Goal: Task Accomplishment & Management: Complete application form

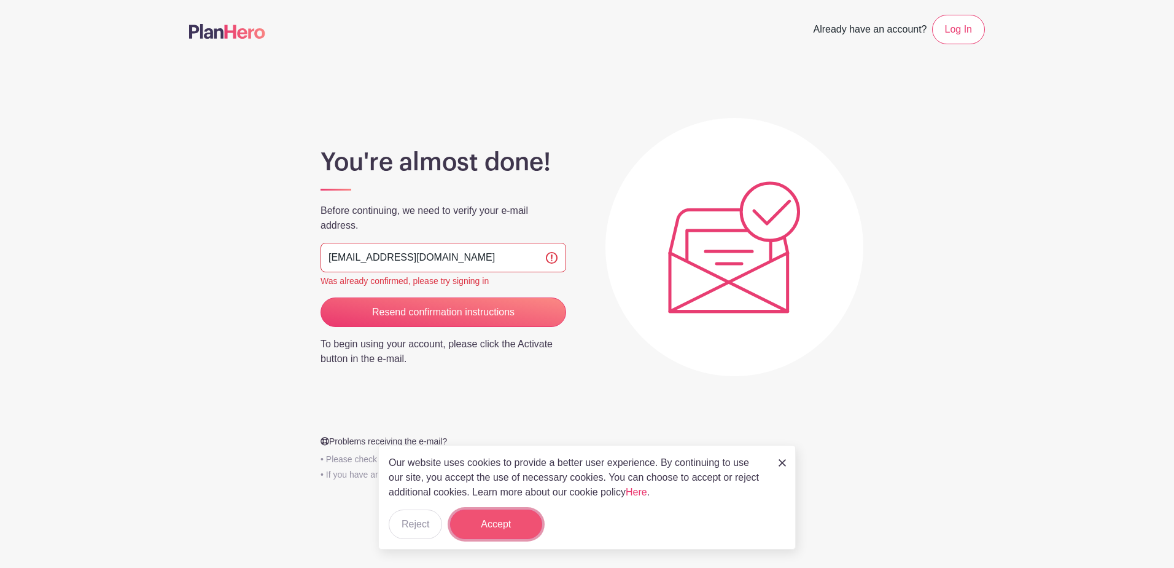
click at [496, 521] on button "Accept" at bounding box center [496, 523] width 92 height 29
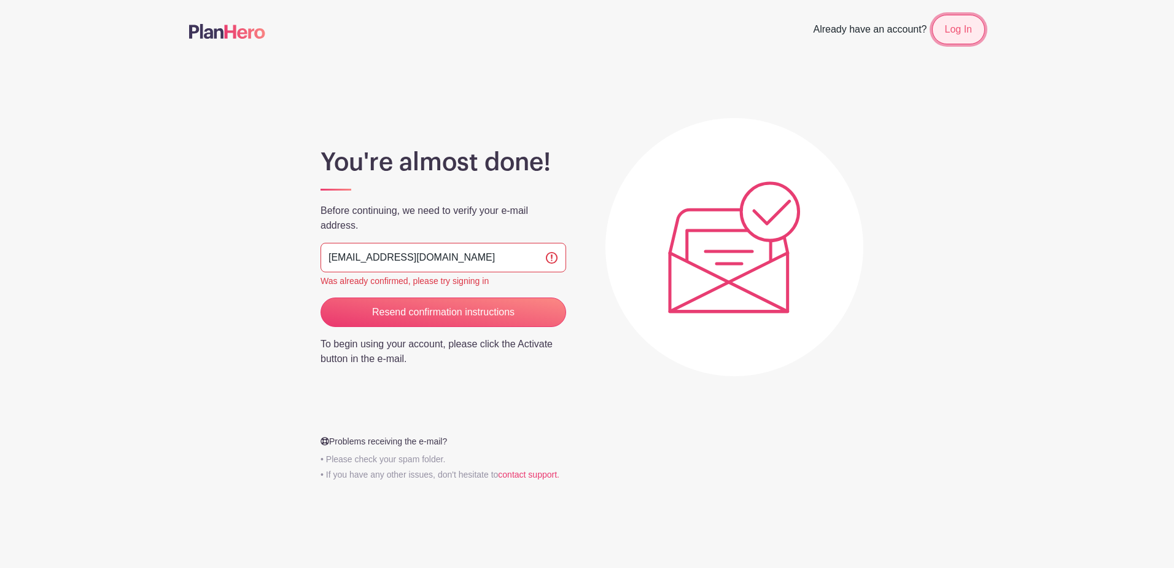
click at [953, 33] on link "Log In" at bounding box center [958, 29] width 53 height 29
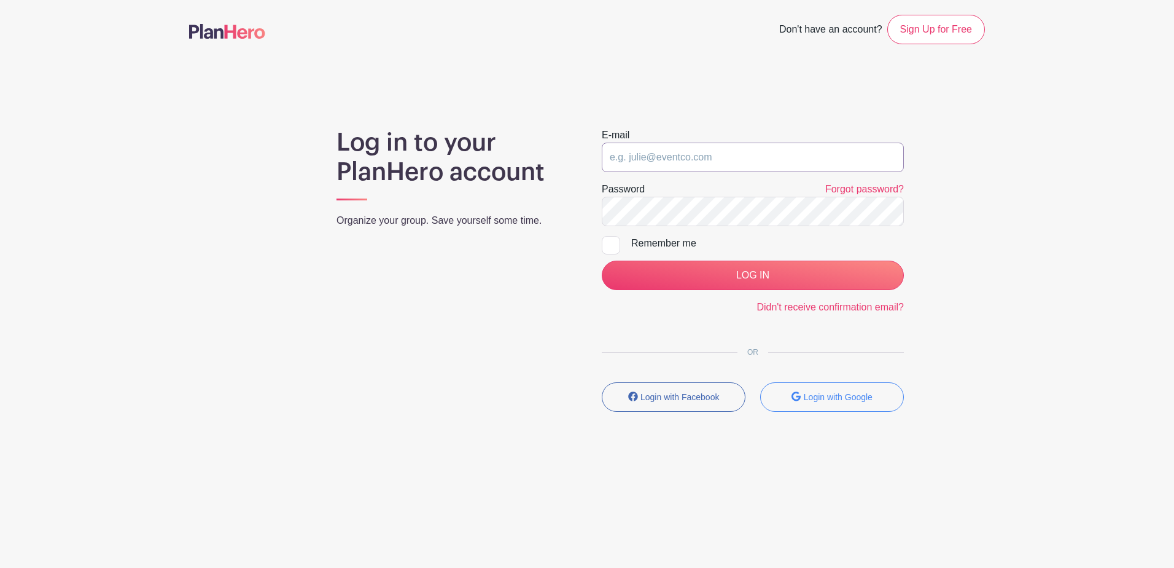
click at [710, 157] on input "email" at bounding box center [753, 156] width 302 height 29
type input "[EMAIL_ADDRESS][DOMAIN_NAME]"
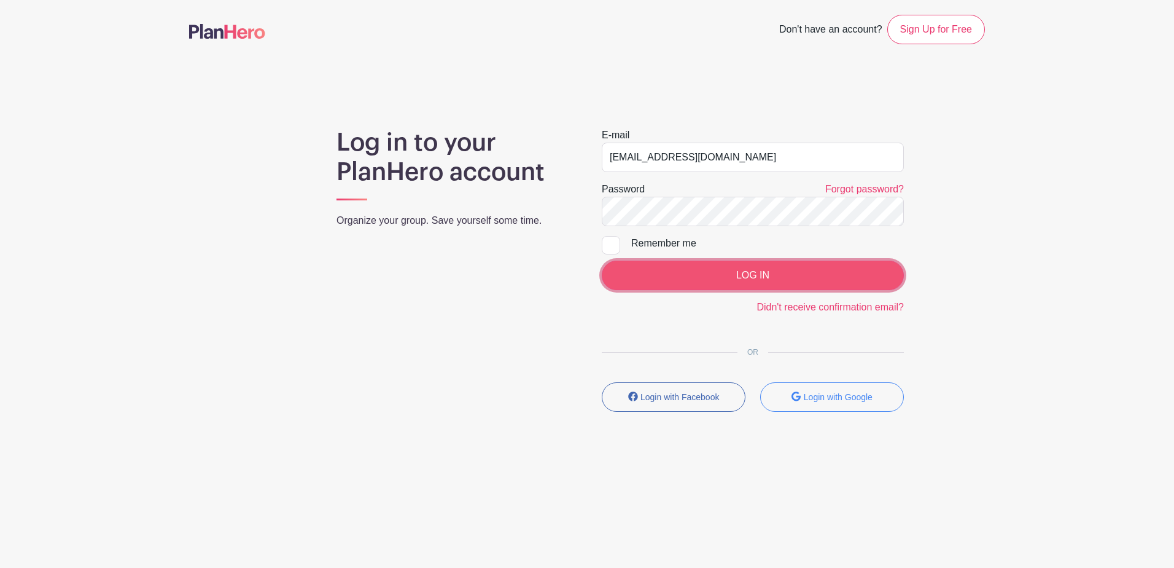
click at [753, 273] on input "LOG IN" at bounding box center [753, 274] width 302 height 29
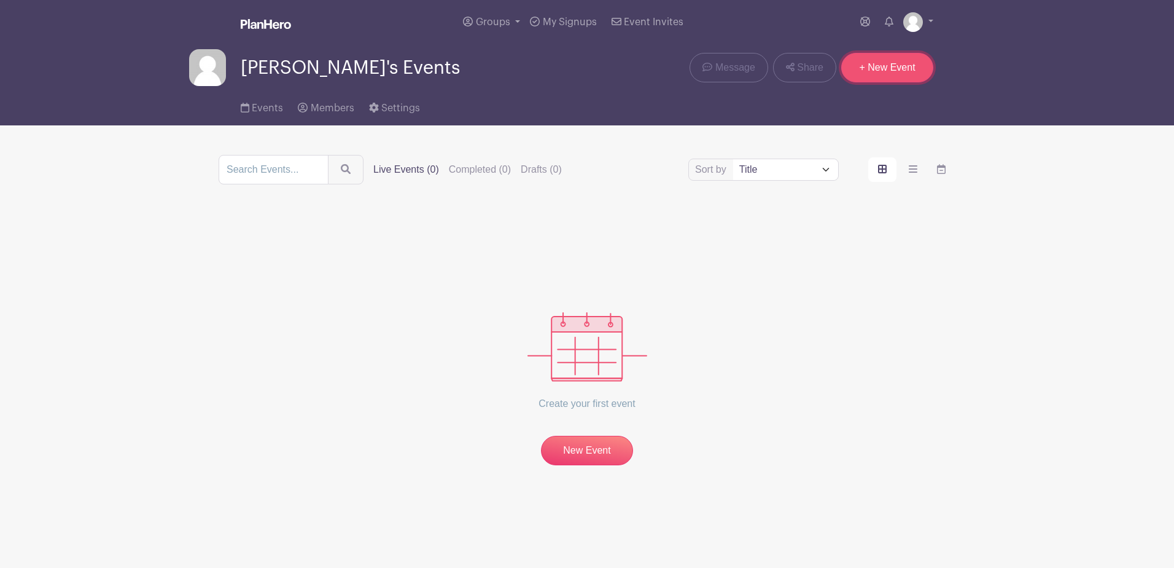
click at [887, 67] on link "+ New Event" at bounding box center [887, 67] width 92 height 29
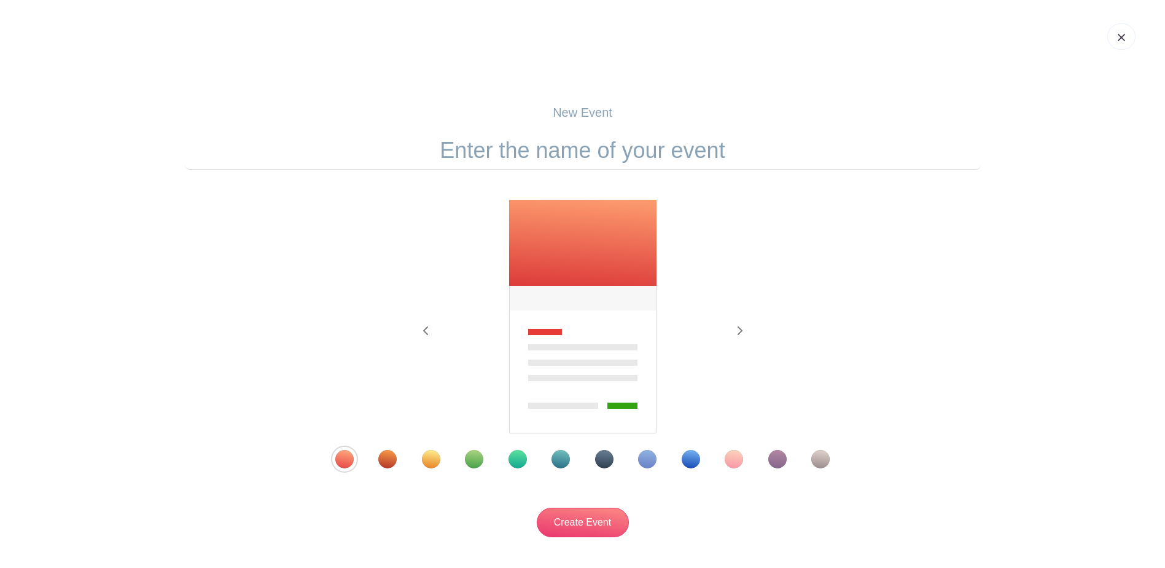
click at [572, 155] on input "text" at bounding box center [583, 150] width 796 height 38
click at [544, 144] on input "text" at bounding box center [583, 150] width 796 height 38
type input "mercy fest"
click at [574, 516] on input "Create Event" at bounding box center [583, 521] width 92 height 29
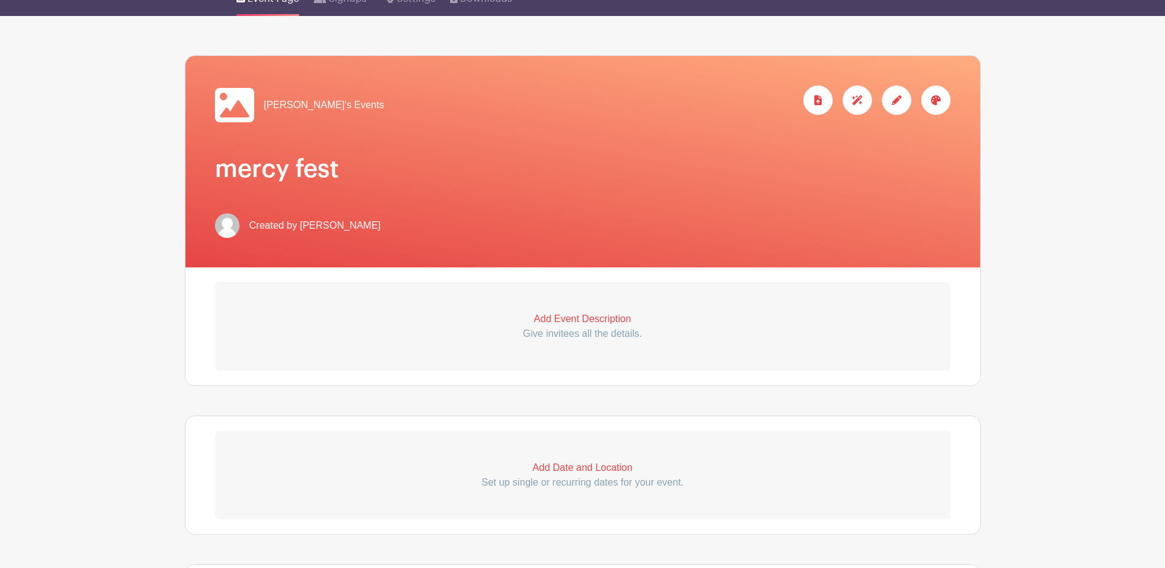
scroll to position [130, 0]
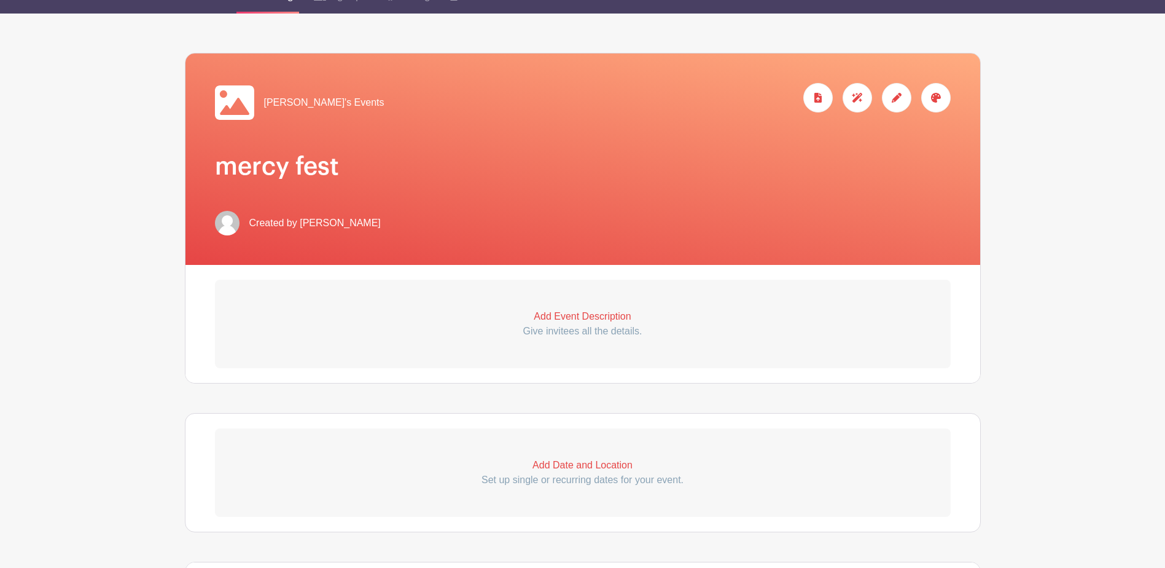
click at [577, 466] on p "Add Date and Location" at bounding box center [583, 465] width 736 height 15
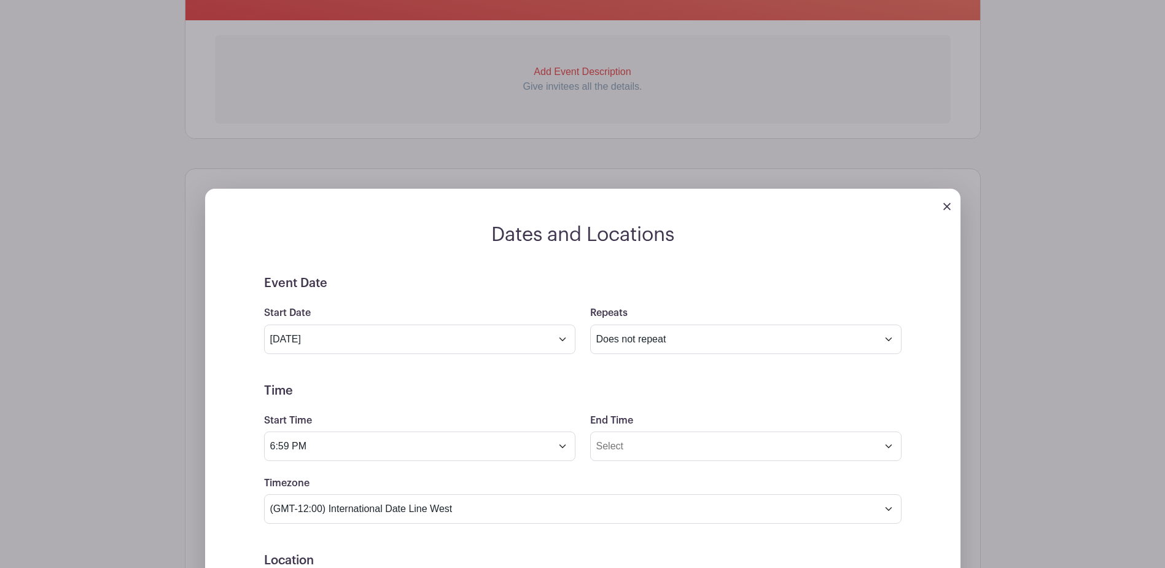
scroll to position [376, 0]
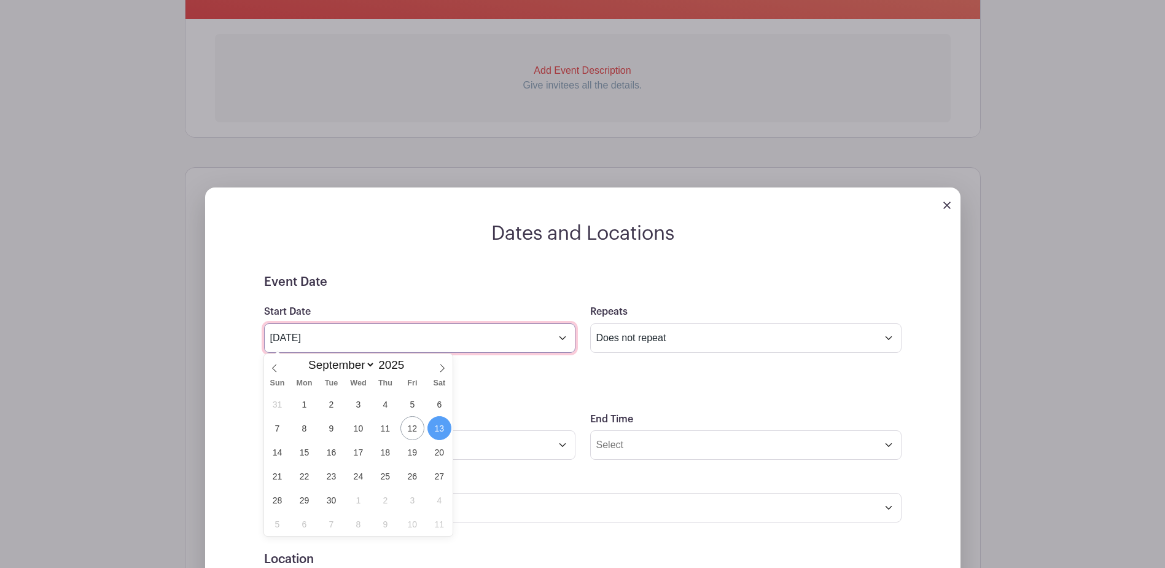
click at [566, 343] on input "Sep 13 2025" at bounding box center [419, 337] width 311 height 29
click at [439, 479] on span "27" at bounding box center [439, 476] width 24 height 24
type input "Sep 27 2025"
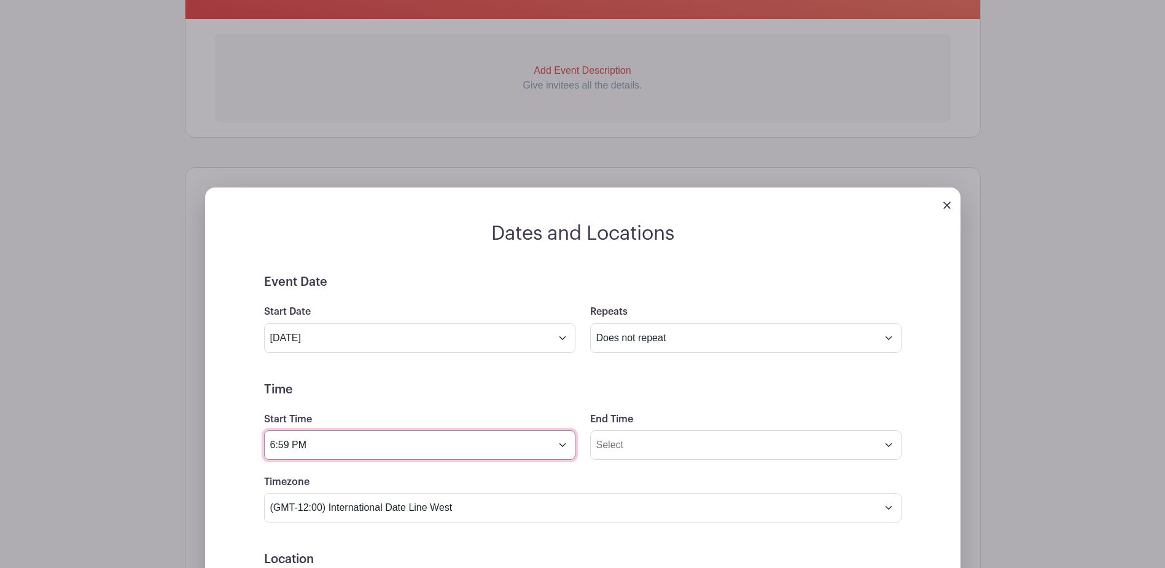
click at [561, 446] on input "6:59 PM" at bounding box center [419, 444] width 311 height 29
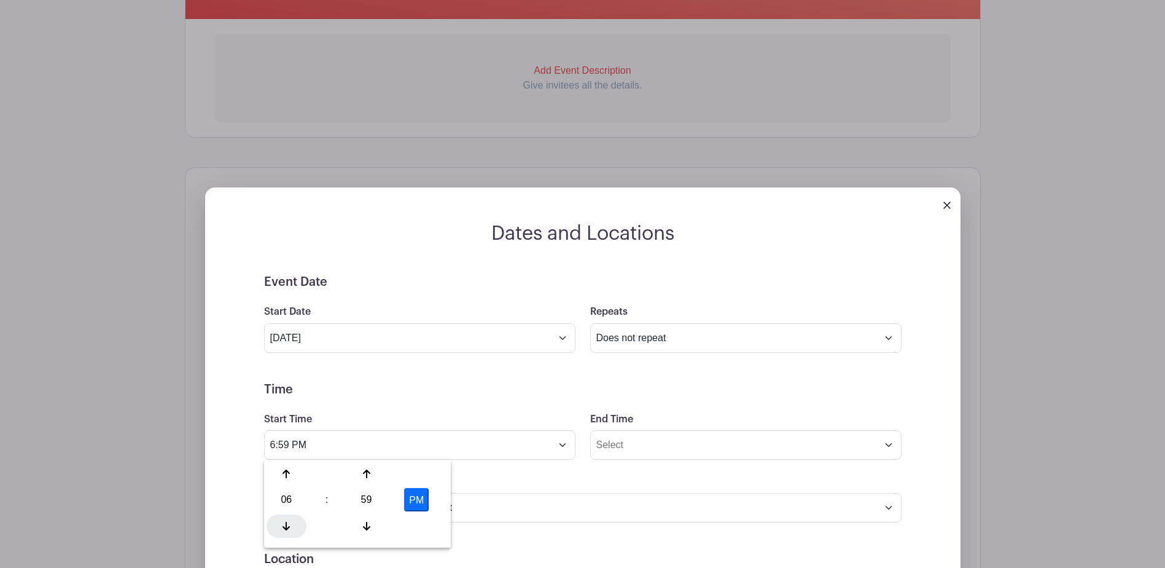
click at [286, 523] on icon at bounding box center [286, 526] width 7 height 10
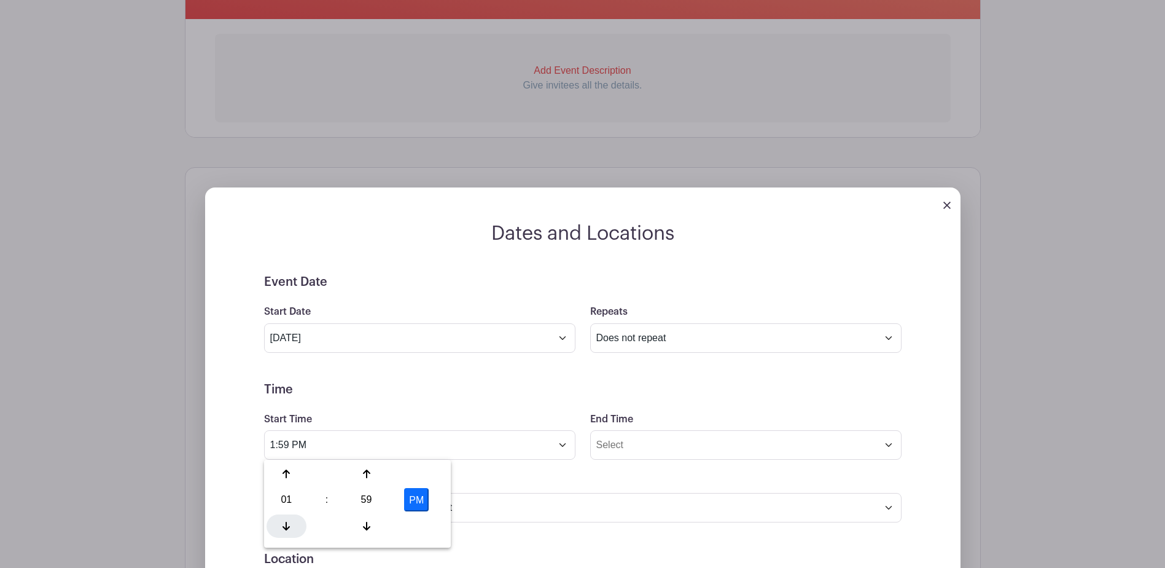
click at [286, 523] on icon at bounding box center [286, 526] width 7 height 10
click at [366, 525] on icon at bounding box center [366, 525] width 7 height 9
click at [364, 475] on icon at bounding box center [366, 474] width 7 height 10
click at [287, 525] on icon at bounding box center [286, 525] width 7 height 9
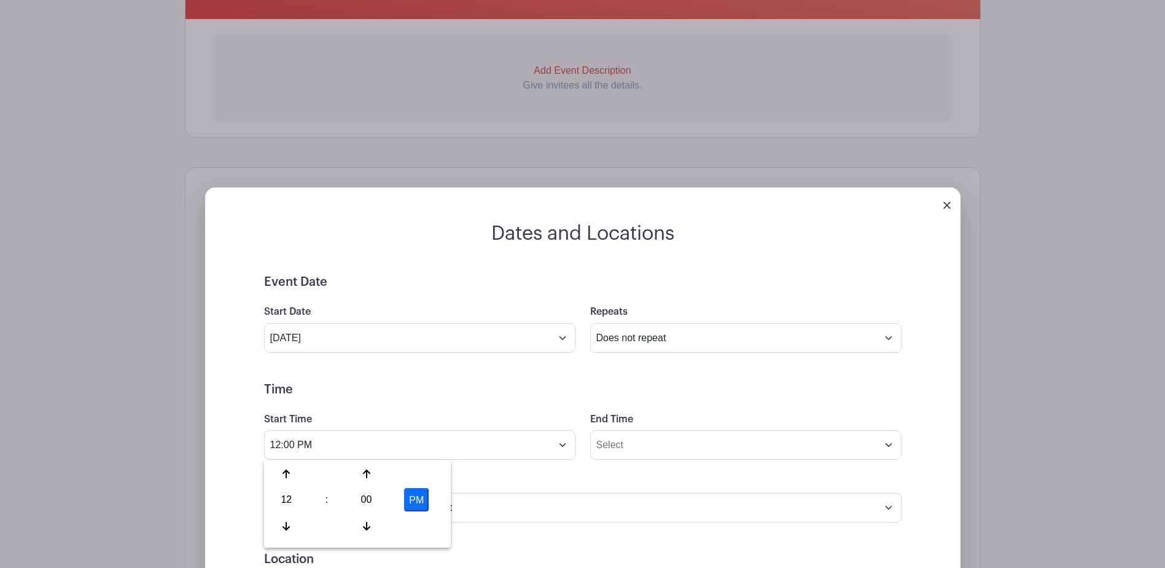
click at [415, 501] on button "PM" at bounding box center [416, 499] width 25 height 23
type input "12:00 AM"
click at [888, 446] on input "End Time" at bounding box center [745, 444] width 311 height 29
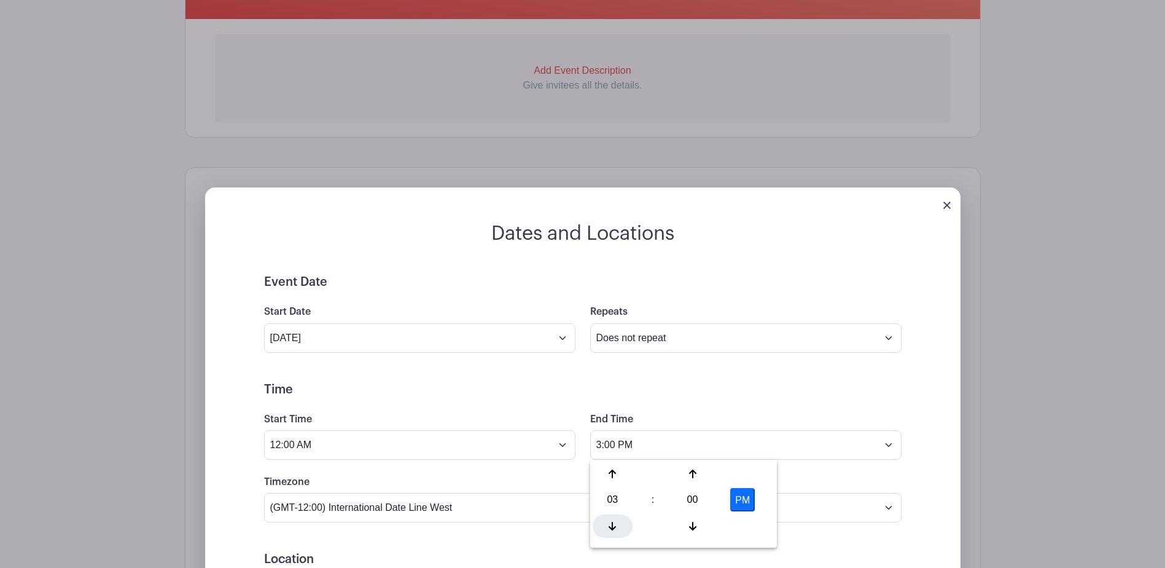
click at [617, 532] on div at bounding box center [613, 525] width 40 height 23
click at [613, 475] on icon at bounding box center [612, 473] width 7 height 9
click at [746, 499] on button "PM" at bounding box center [742, 499] width 25 height 23
click at [743, 495] on button "AM" at bounding box center [742, 499] width 25 height 23
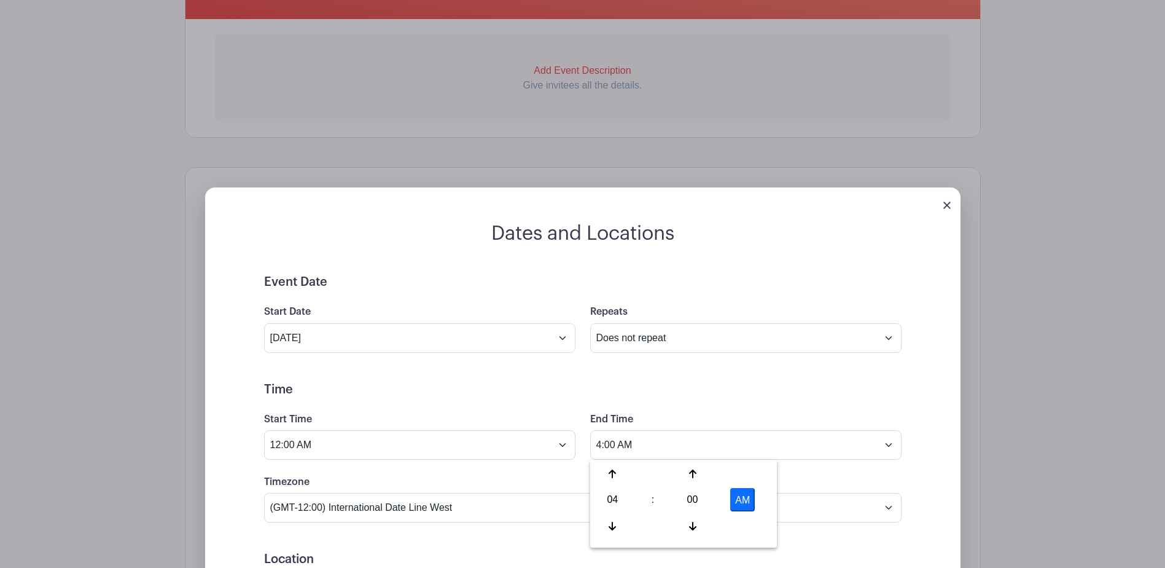
type input "4:00 PM"
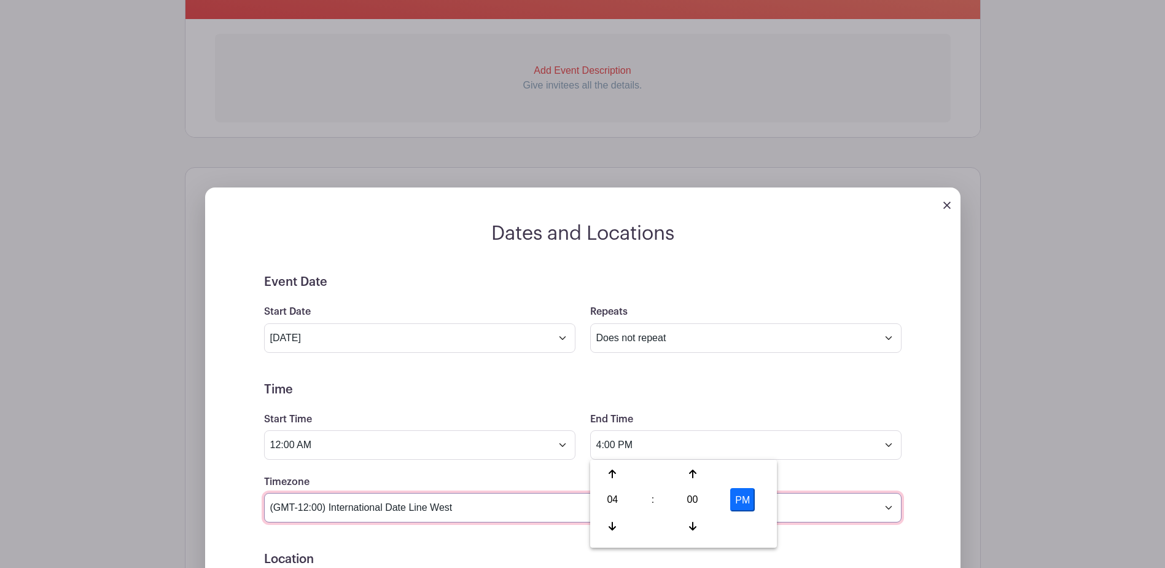
click at [509, 515] on select "(GMT-12:00) International Date Line West (GMT-11:00) American Samoa (GMT-11:00)…" at bounding box center [583, 507] width 638 height 29
select select "Eastern Time (US & Canada)"
click at [264, 493] on select "(GMT-12:00) International Date Line West (GMT-11:00) American Samoa (GMT-11:00)…" at bounding box center [583, 507] width 638 height 29
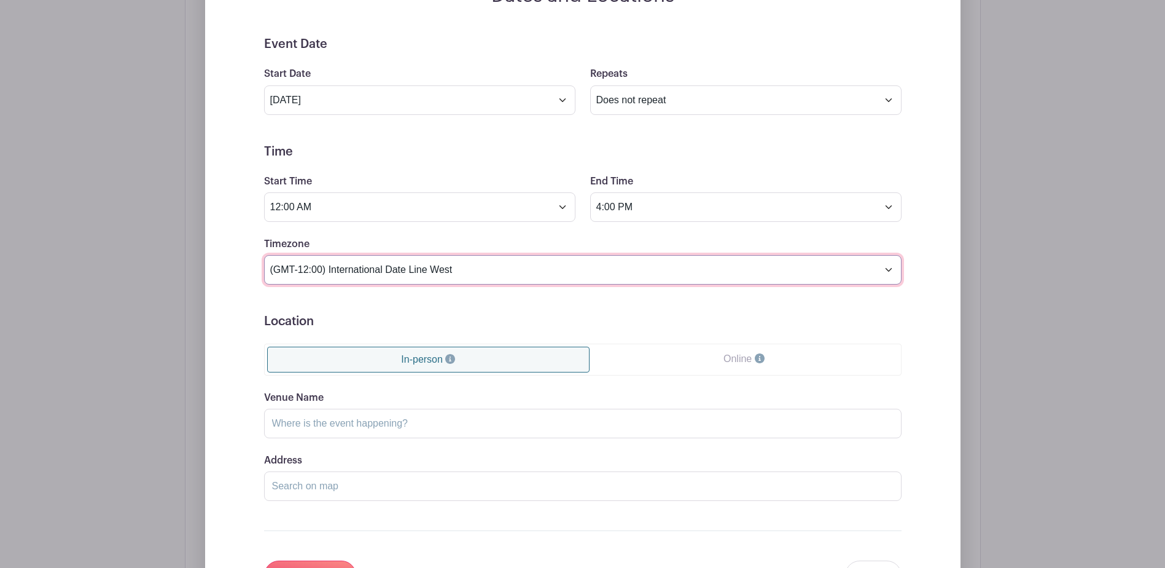
scroll to position [615, 0]
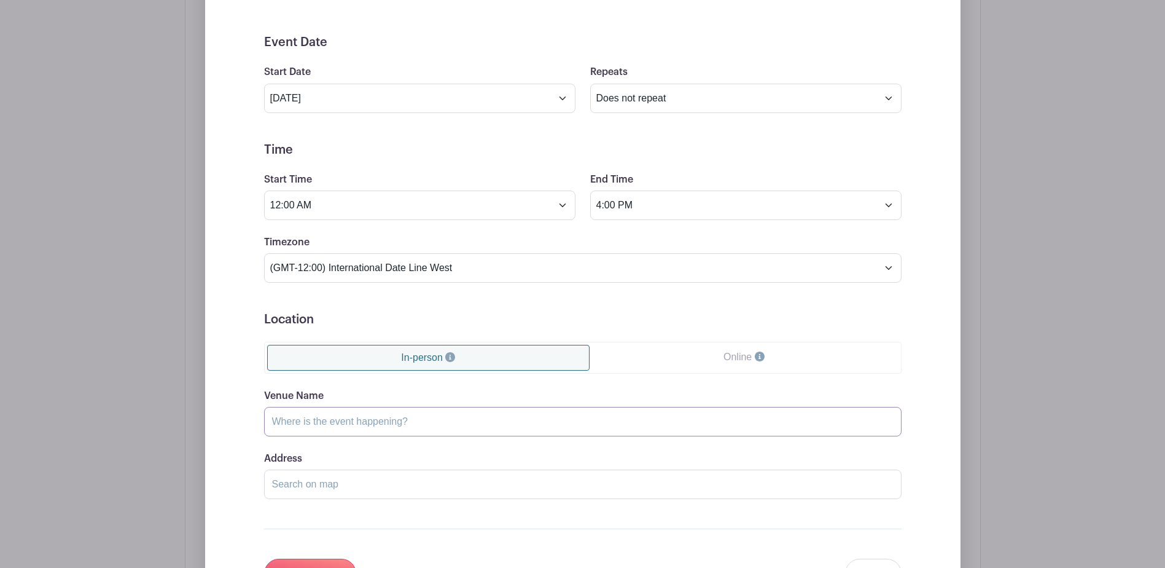
click at [396, 424] on input "Venue Name" at bounding box center [583, 421] width 638 height 29
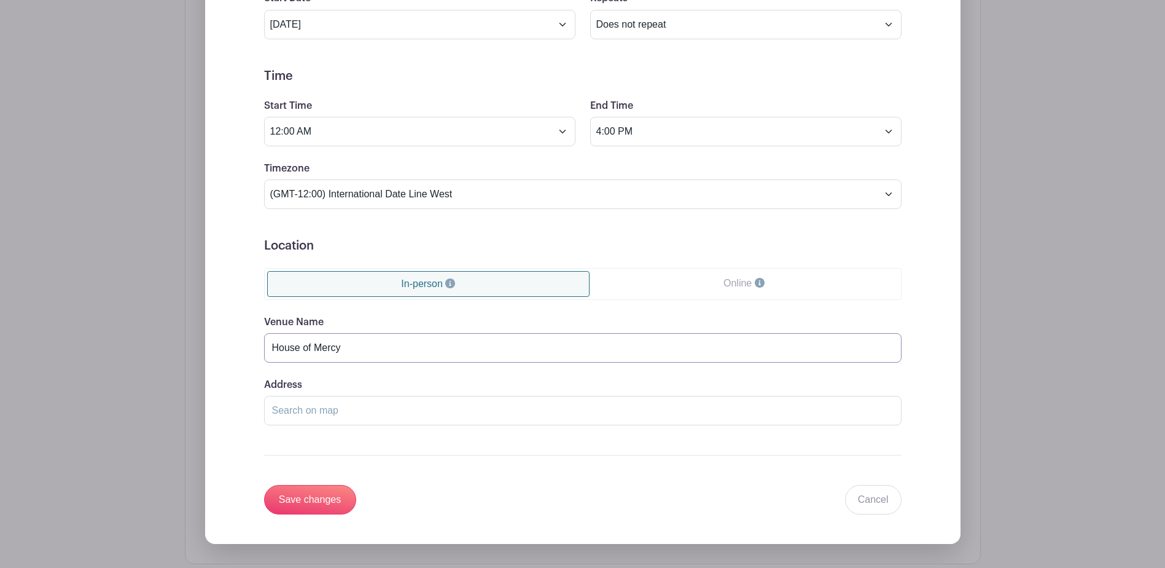
scroll to position [700, 0]
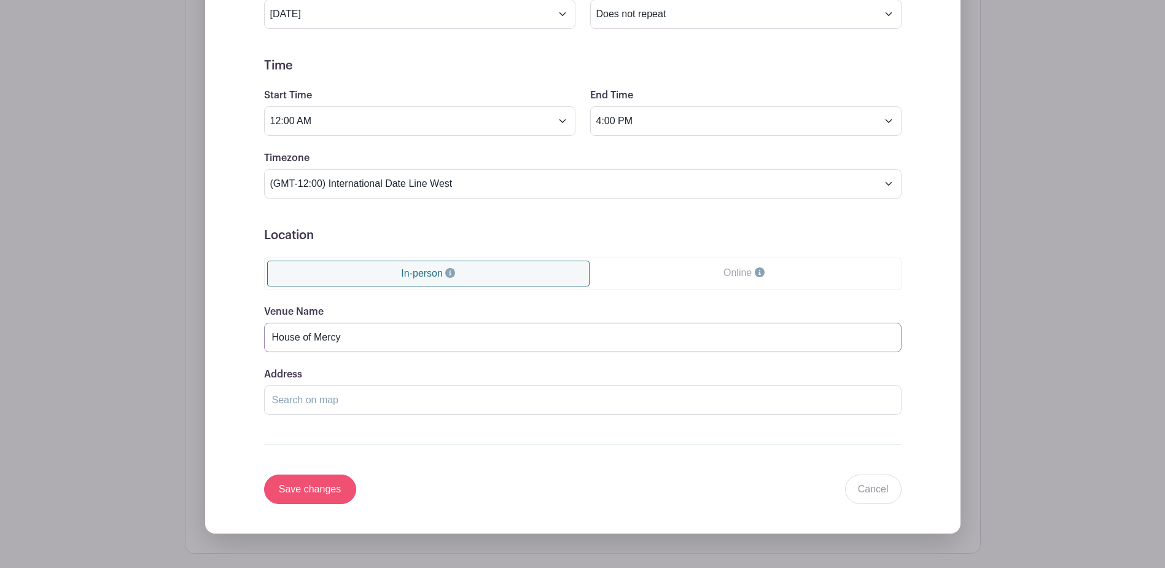
type input "House of Mercy"
click at [302, 495] on input "Save changes" at bounding box center [310, 488] width 92 height 29
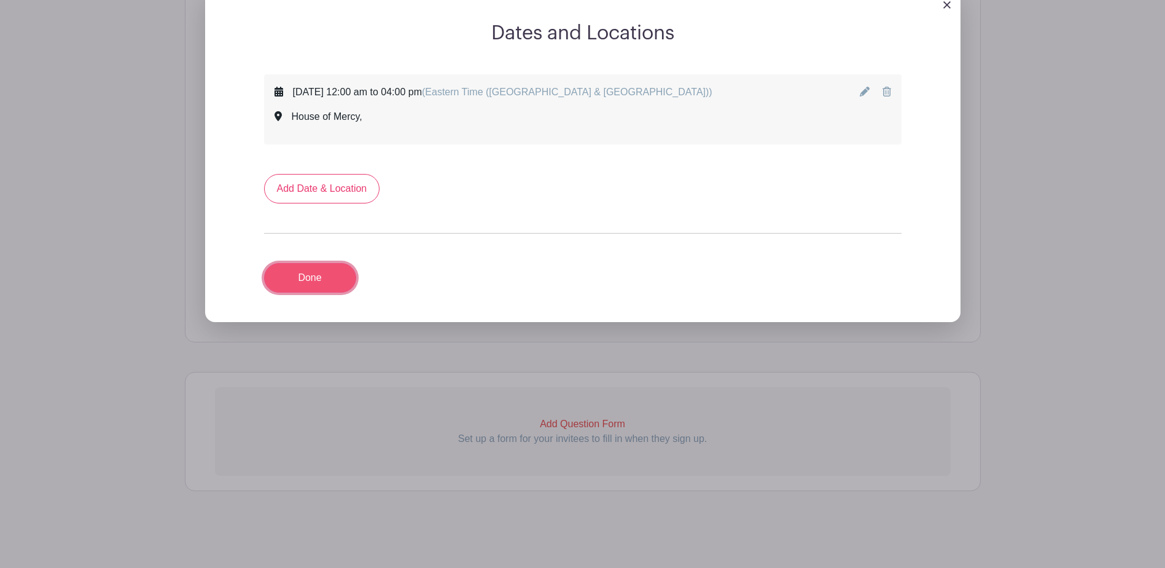
click at [313, 281] on link "Done" at bounding box center [310, 277] width 92 height 29
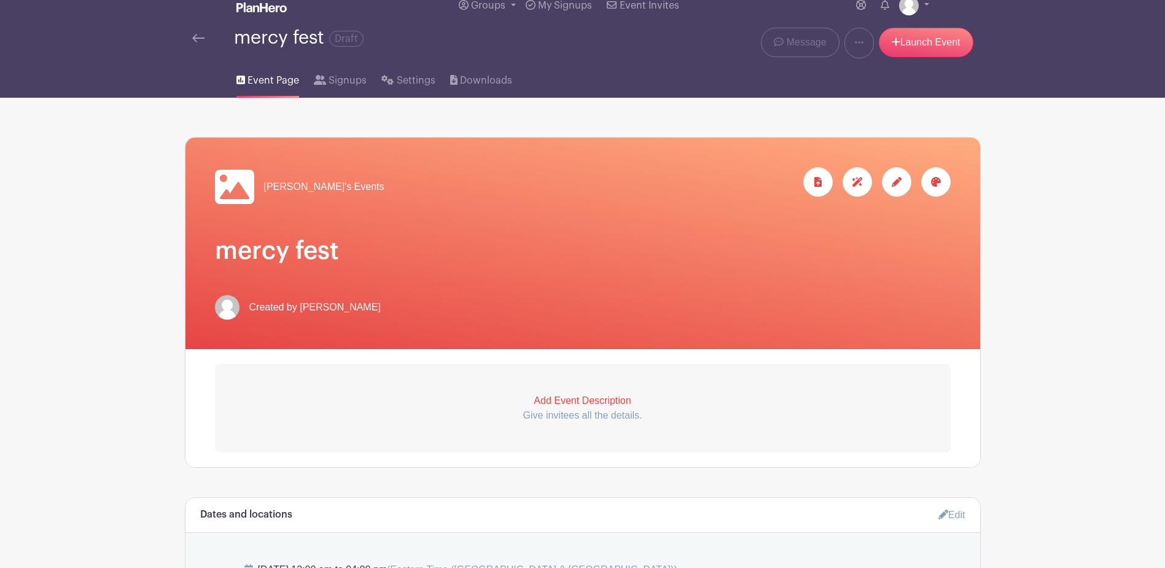
scroll to position [0, 0]
